Goal: Navigation & Orientation: Understand site structure

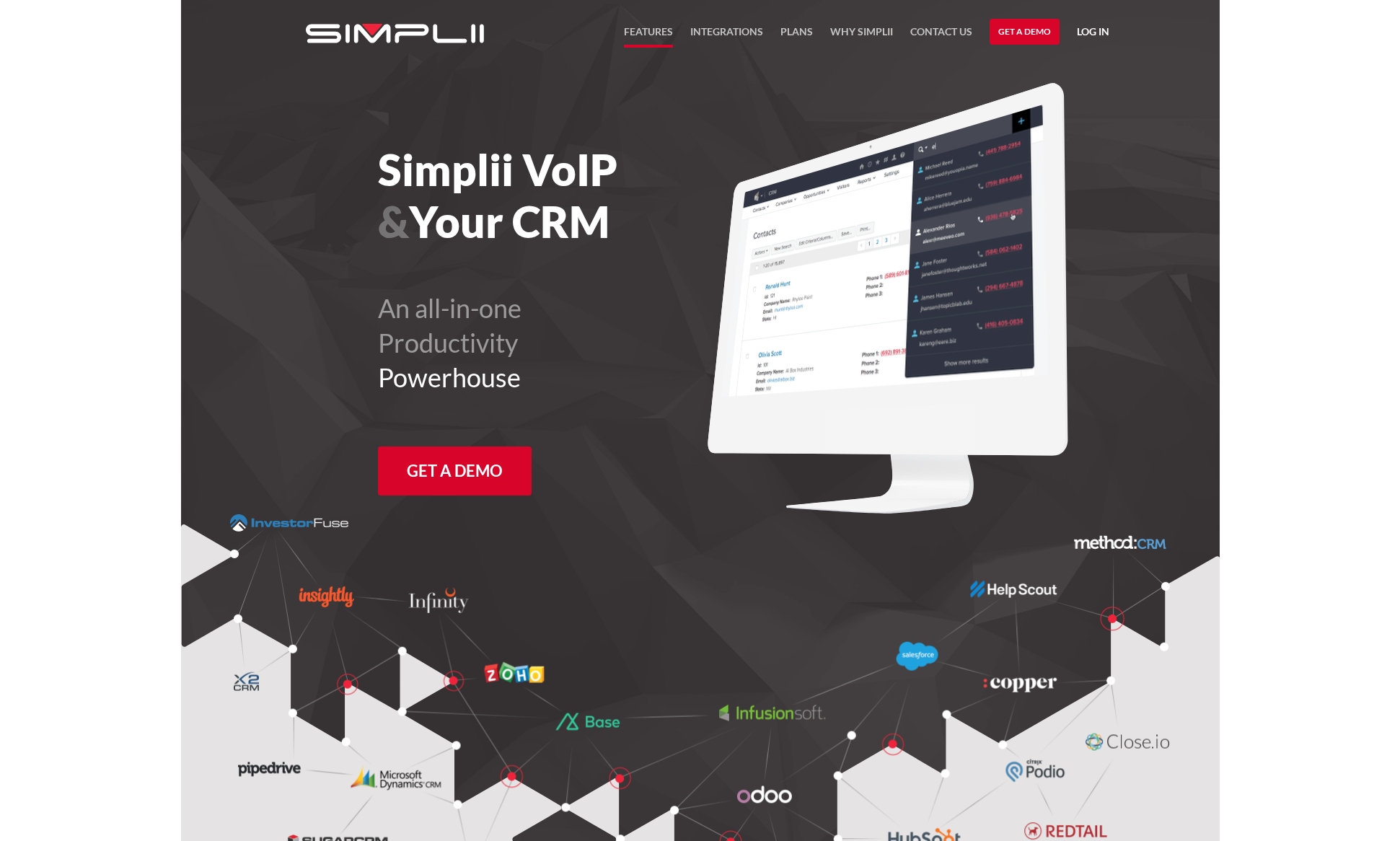
click at [663, 32] on link "FEATURES" at bounding box center [648, 35] width 49 height 25
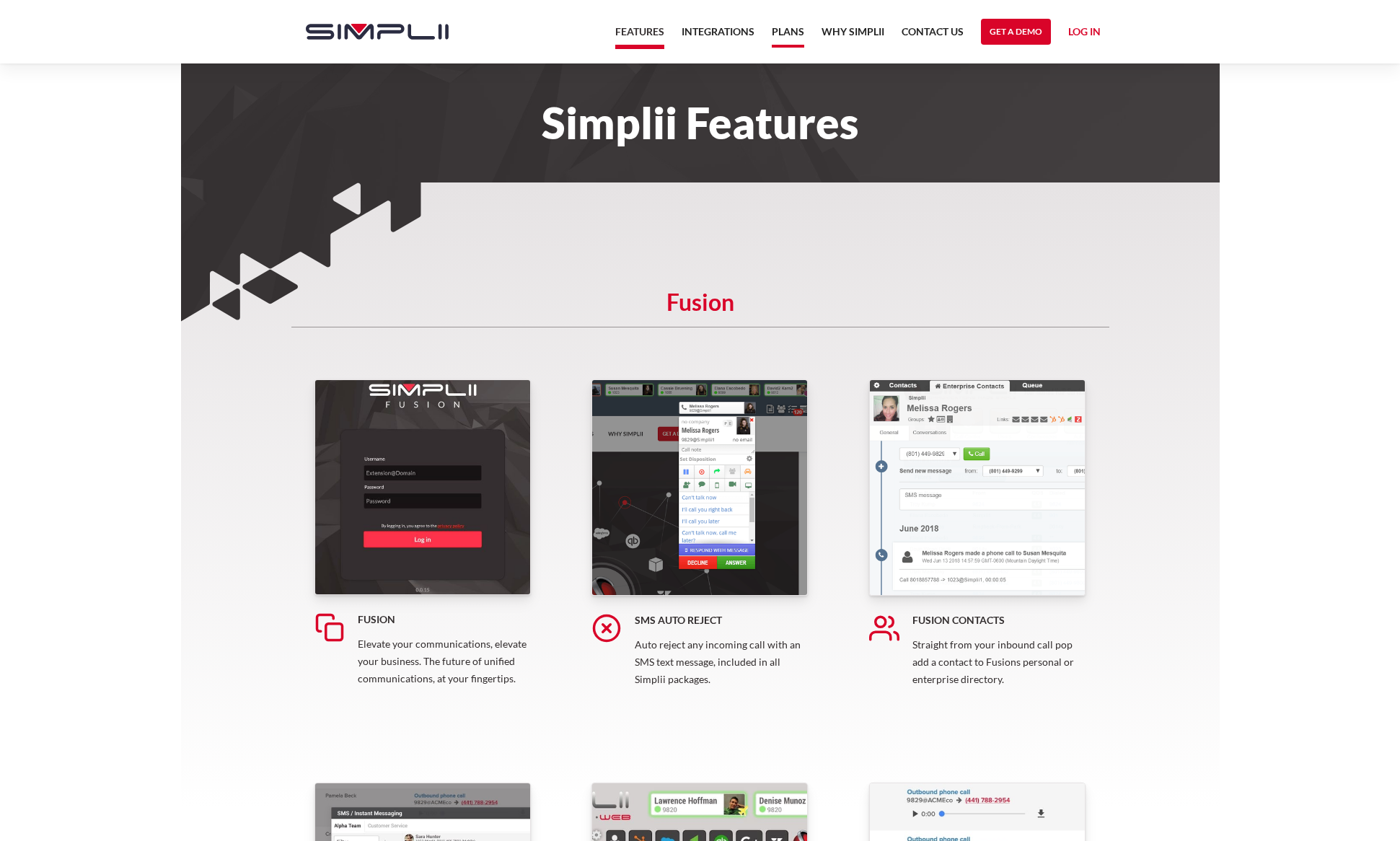
click at [793, 33] on link "Plans" at bounding box center [788, 35] width 32 height 25
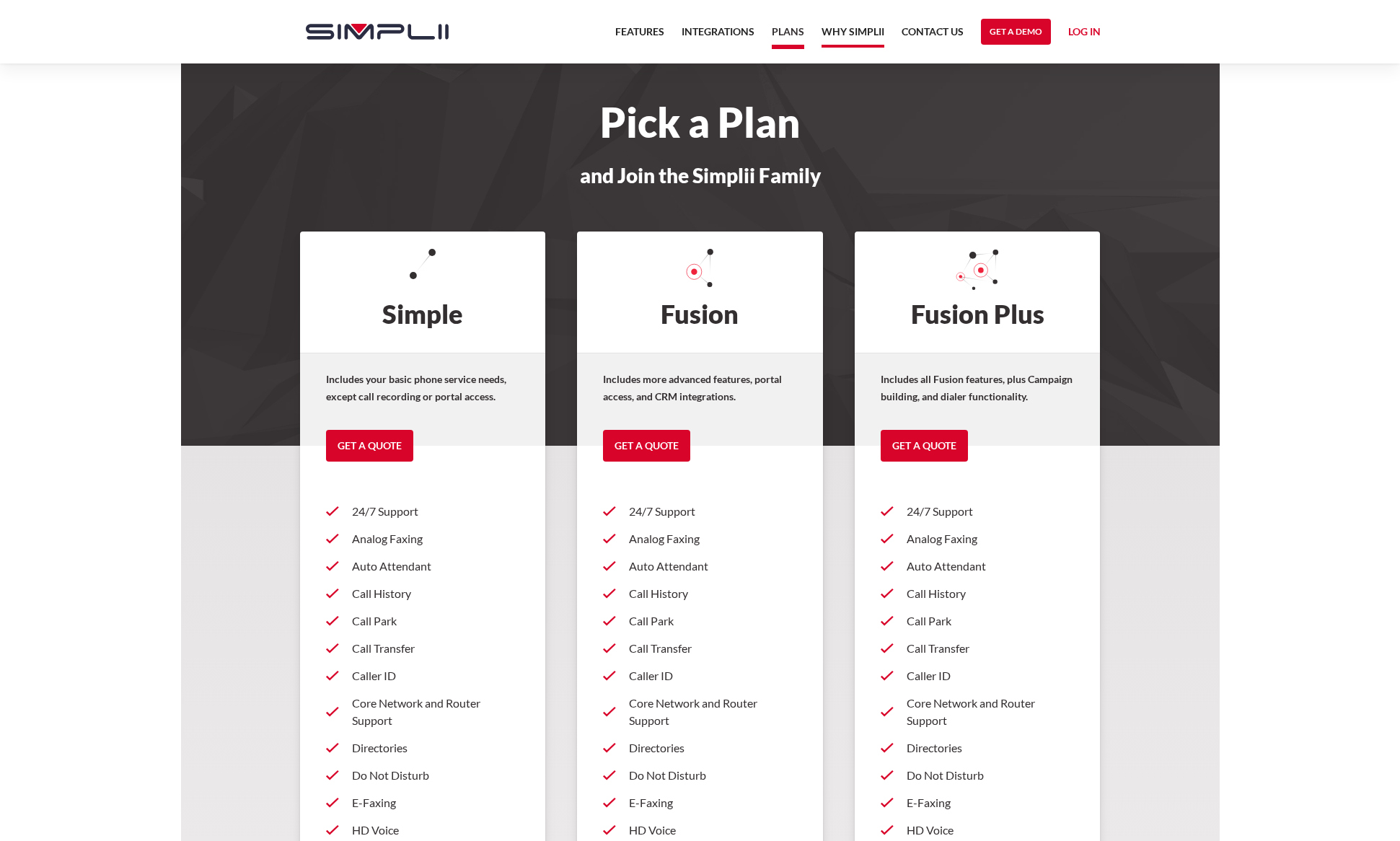
click at [851, 35] on link "Why Simplii" at bounding box center [853, 35] width 63 height 25
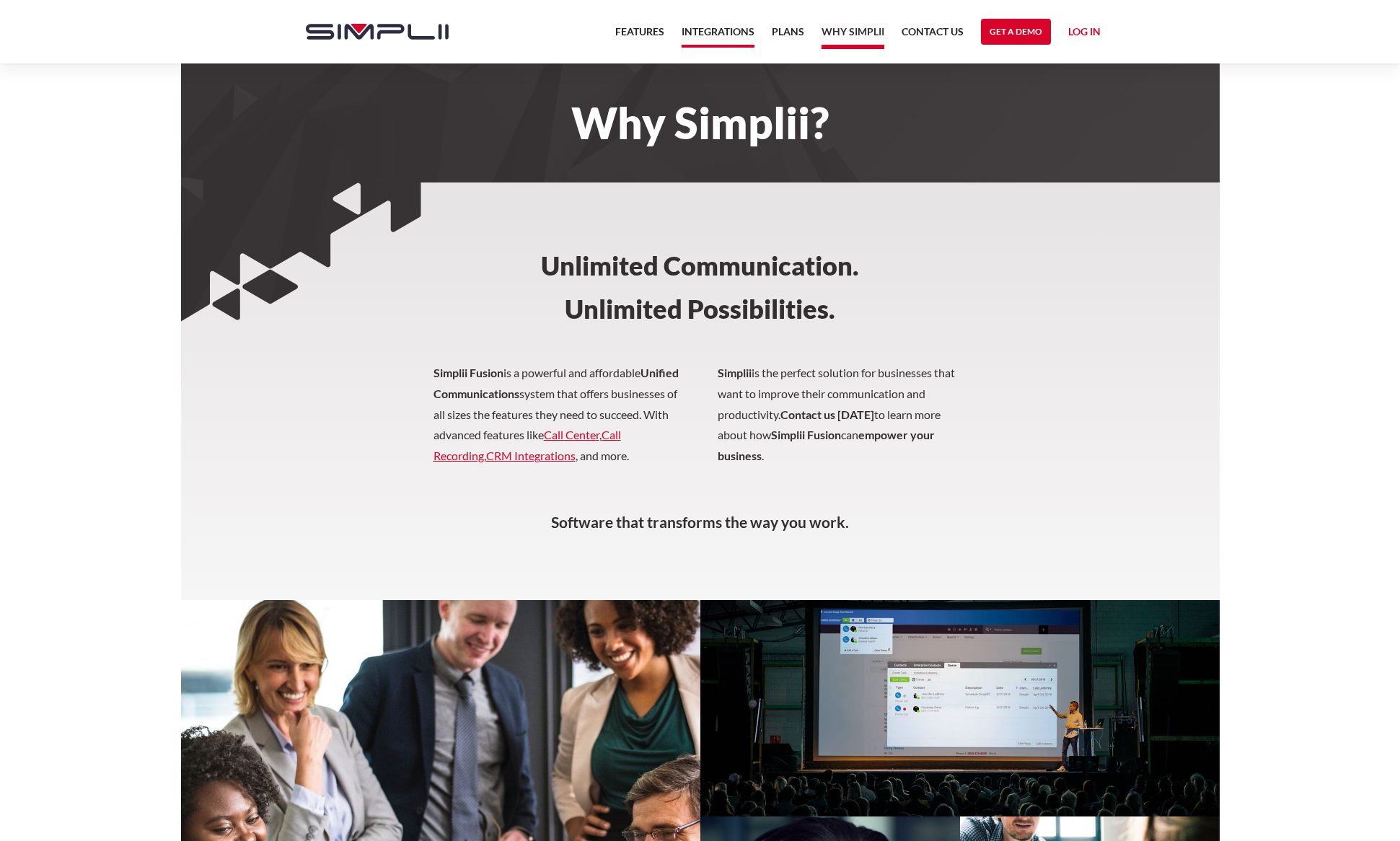
click at [733, 29] on link "Integrations" at bounding box center [718, 35] width 73 height 25
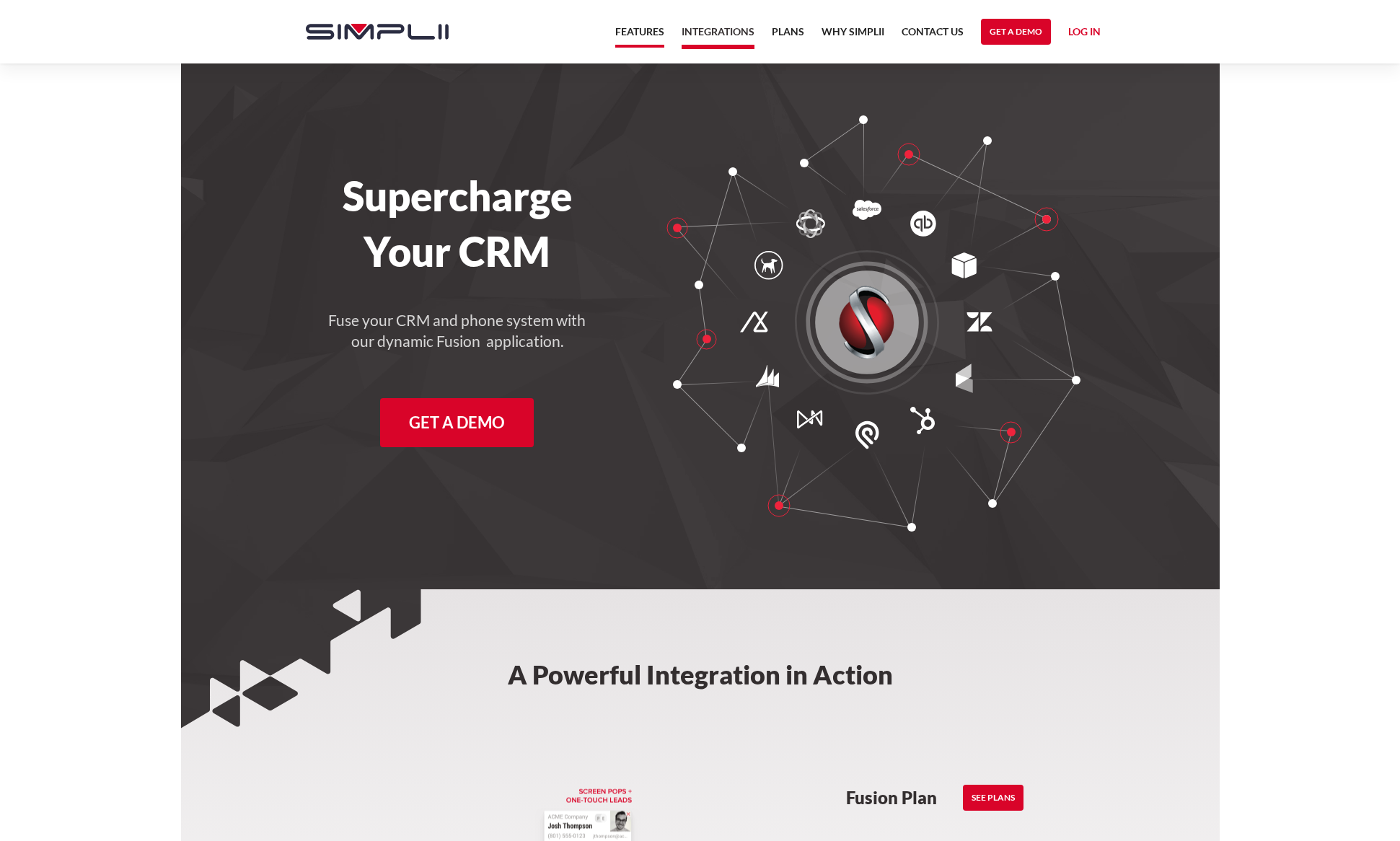
click at [642, 32] on link "Features" at bounding box center [639, 35] width 49 height 25
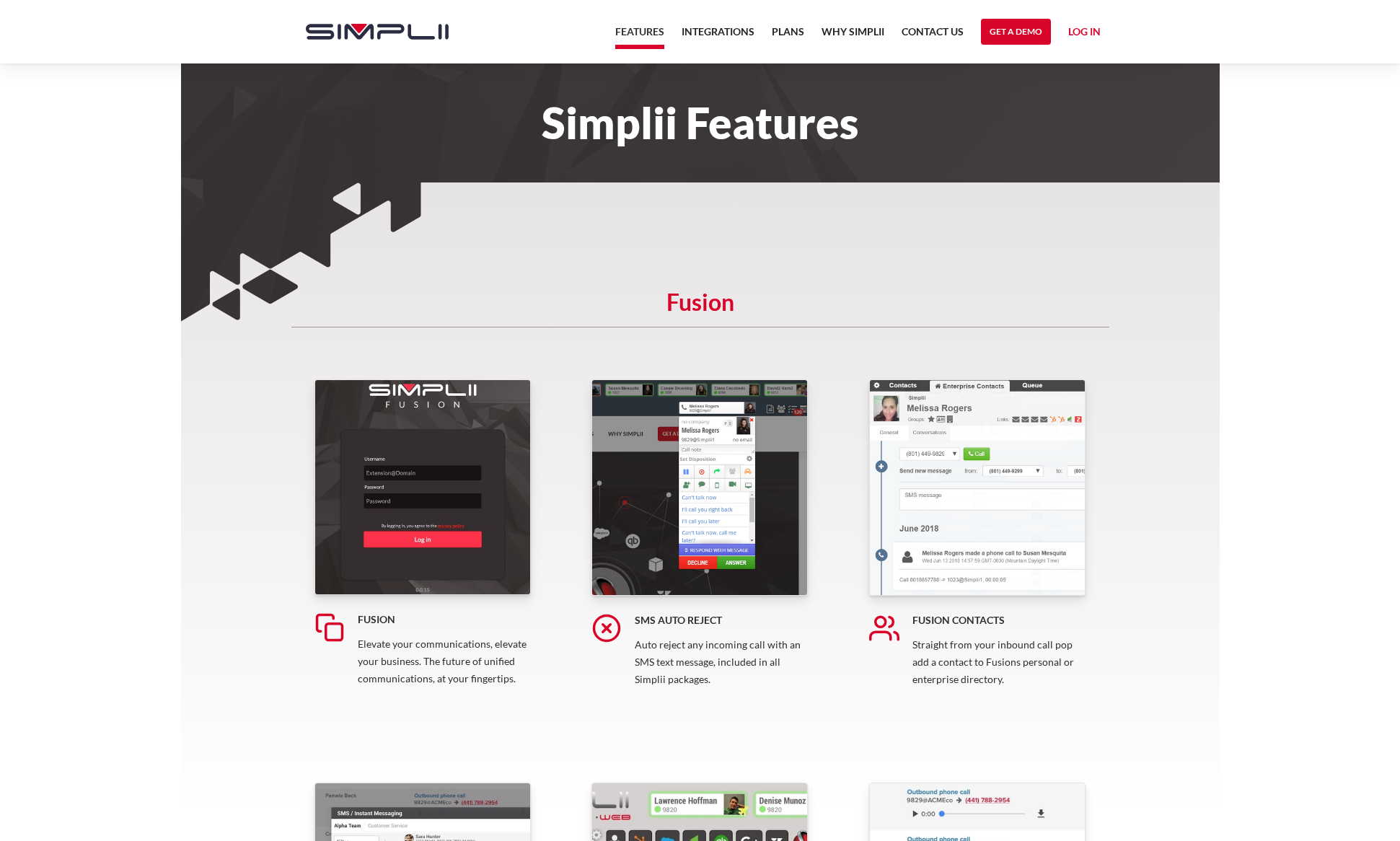
click at [415, 36] on img "home" at bounding box center [377, 32] width 143 height 16
